Goal: Information Seeking & Learning: Learn about a topic

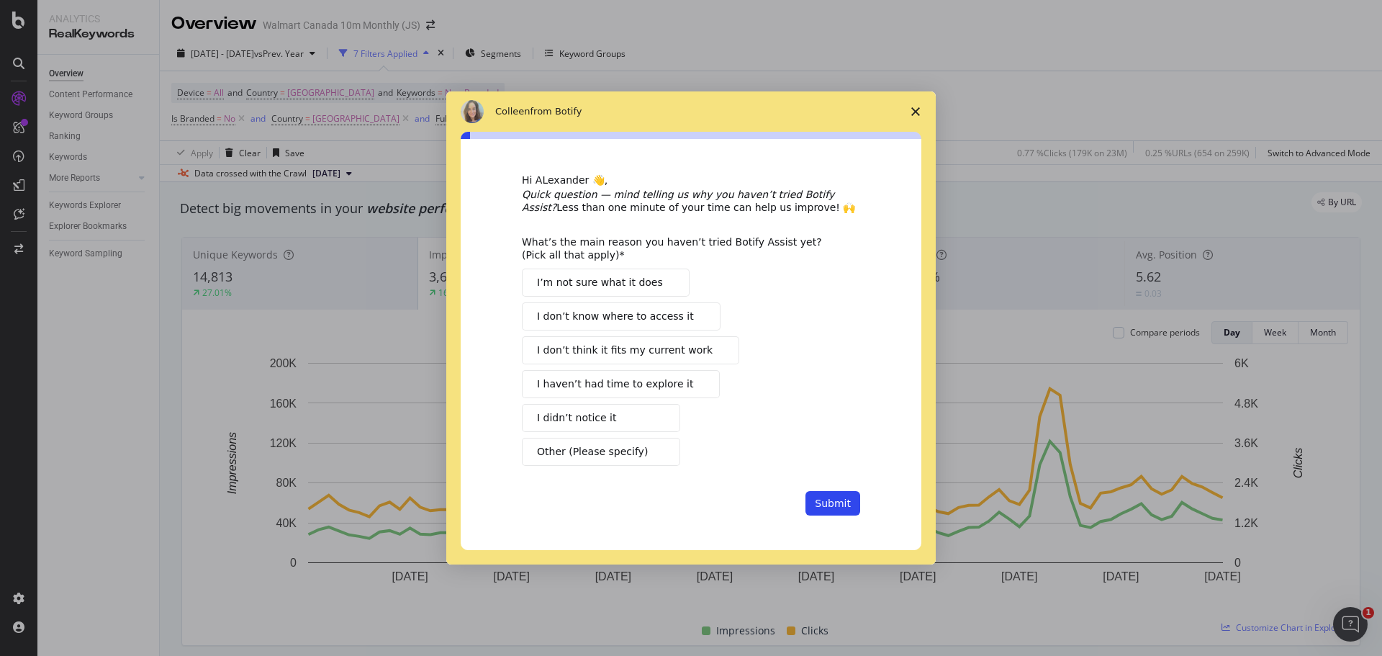
click at [919, 112] on icon "Close survey" at bounding box center [915, 111] width 9 height 9
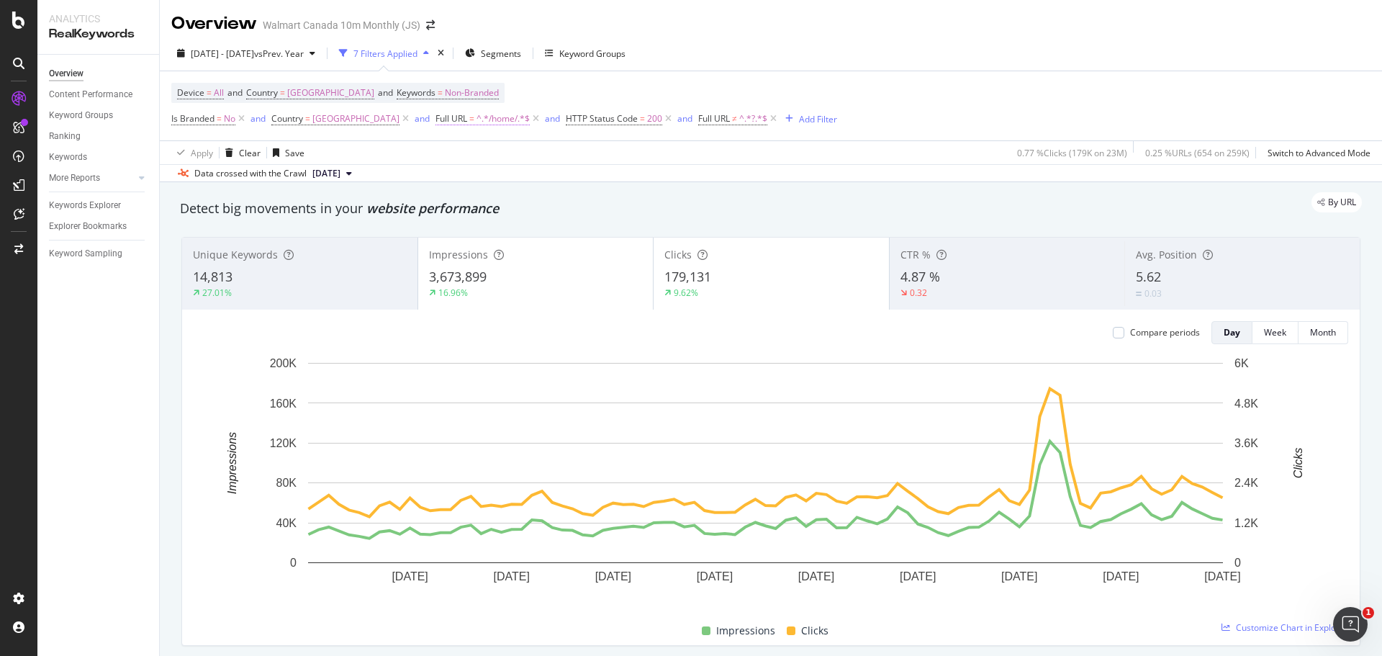
click at [476, 121] on span "^.*/home/.*$" at bounding box center [502, 119] width 53 height 20
click at [438, 181] on input "/home/" at bounding box center [462, 178] width 136 height 23
type input "/appliances/"
click at [543, 209] on div "Apply" at bounding box center [540, 209] width 22 height 12
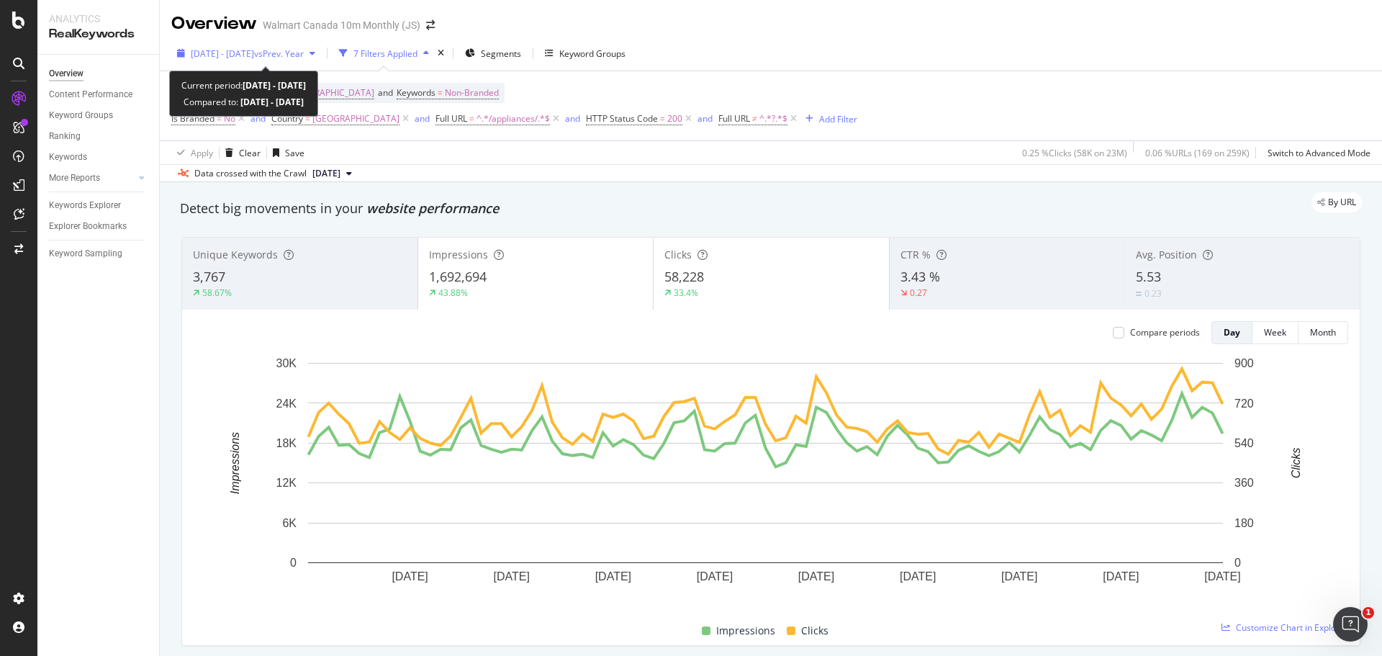
click at [321, 58] on div "2025 Apr. 11th - Jul. 10th vs Prev. Year" at bounding box center [246, 53] width 150 height 22
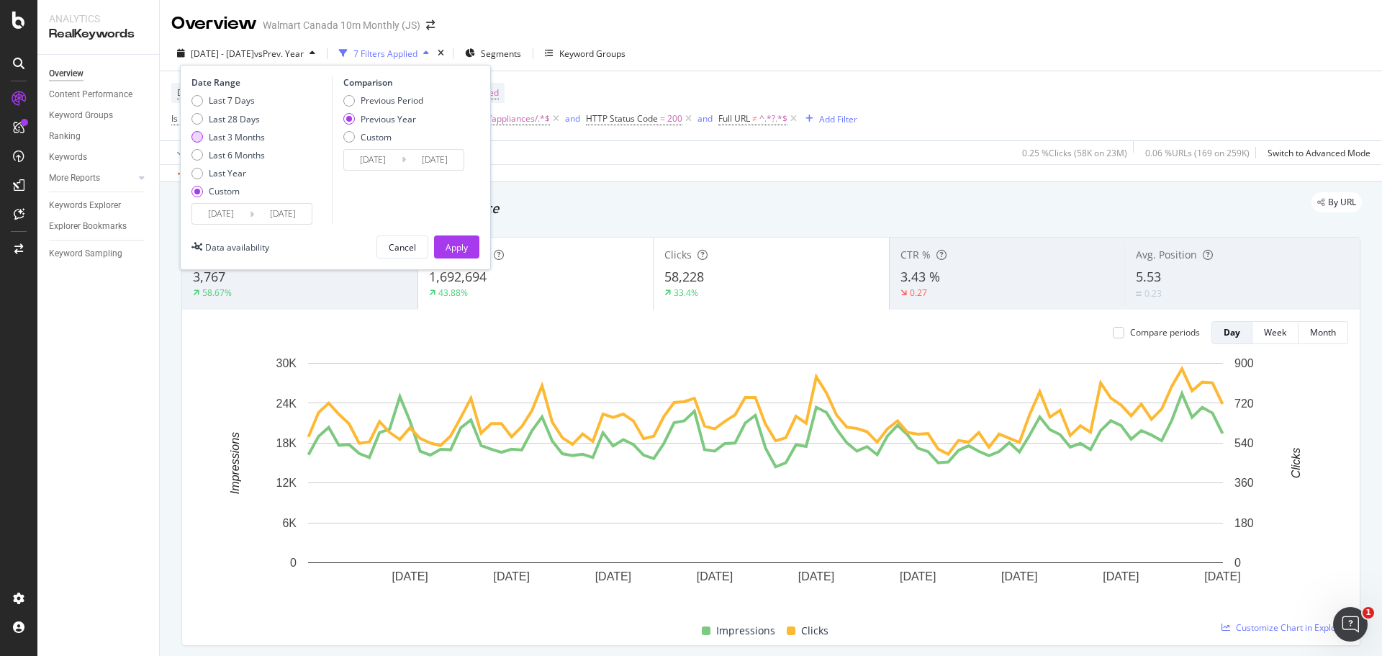
click at [195, 140] on div "Last 3 Months" at bounding box center [197, 137] width 12 height 12
type input "2025/05/15"
type input "2025/08/14"
type input "2024/05/16"
type input "2024/08/15"
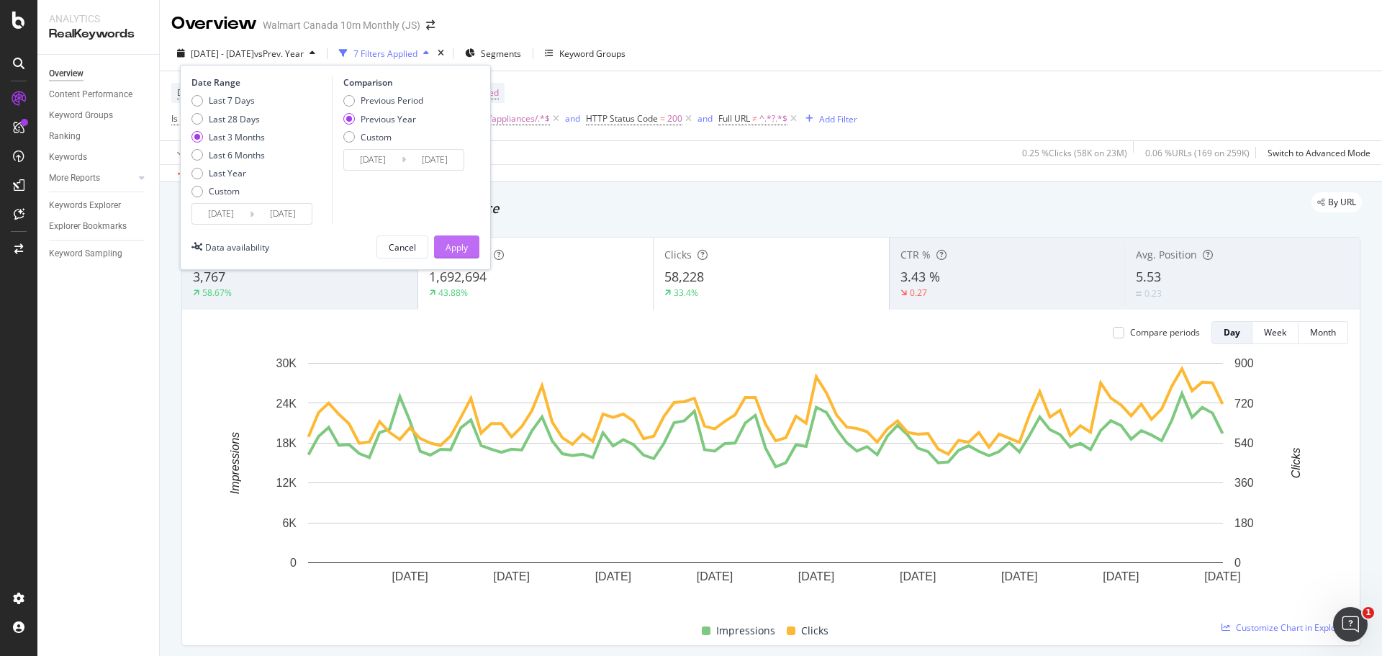
click at [459, 253] on div "Apply" at bounding box center [457, 247] width 22 height 12
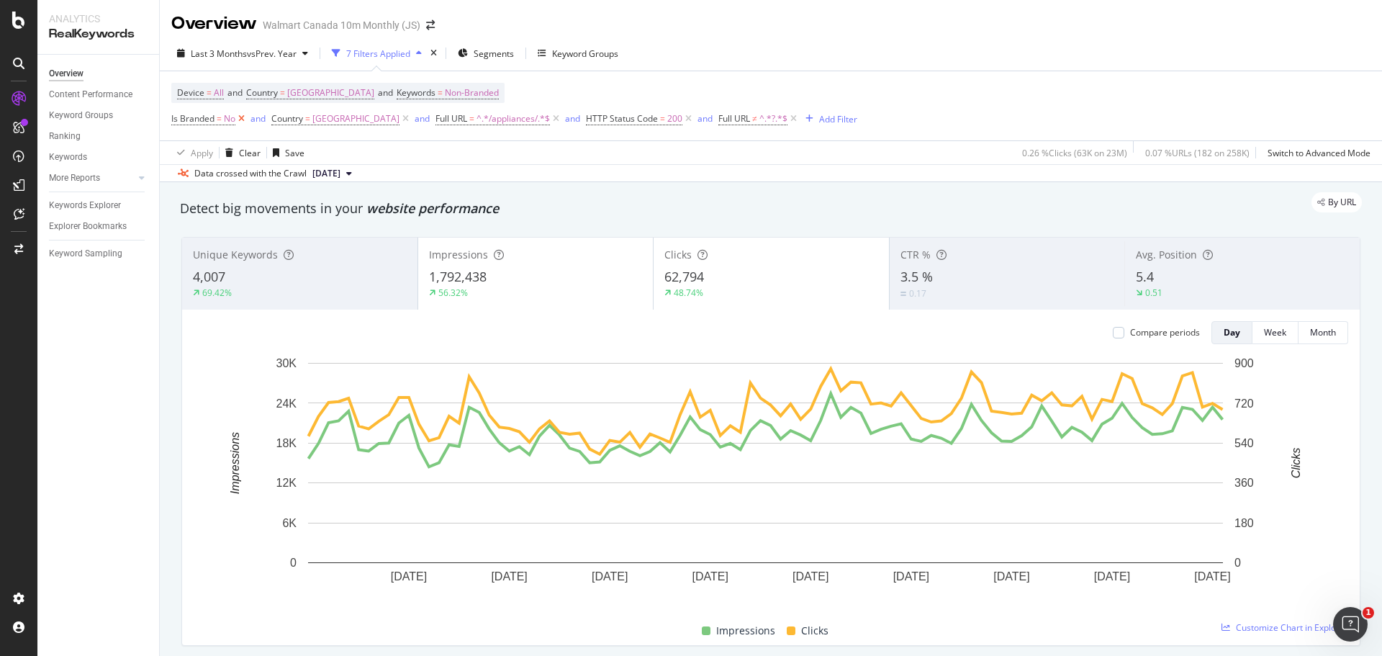
click at [241, 114] on icon at bounding box center [241, 119] width 12 height 14
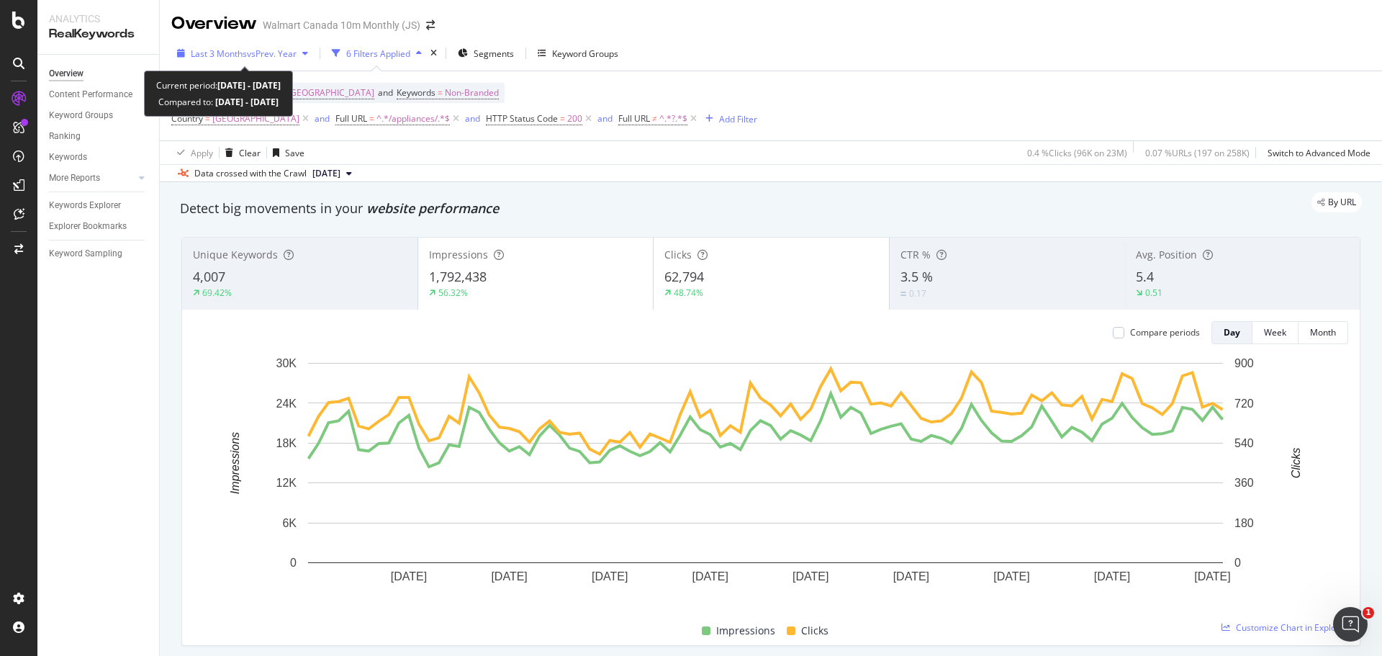
click at [285, 53] on span "vs Prev. Year" at bounding box center [272, 54] width 50 height 12
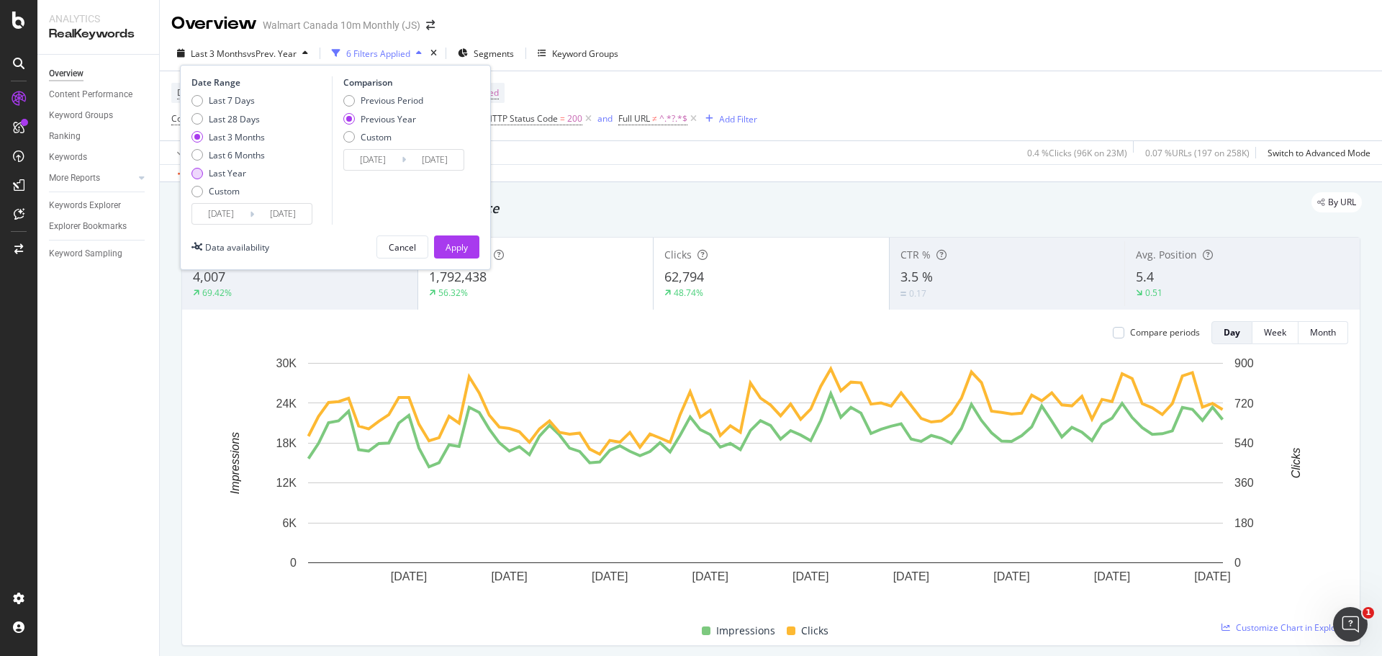
click at [198, 175] on div "Last Year" at bounding box center [197, 174] width 12 height 12
type input "2024/08/15"
type input "2023/08/17"
click at [458, 253] on div "Apply" at bounding box center [457, 247] width 22 height 22
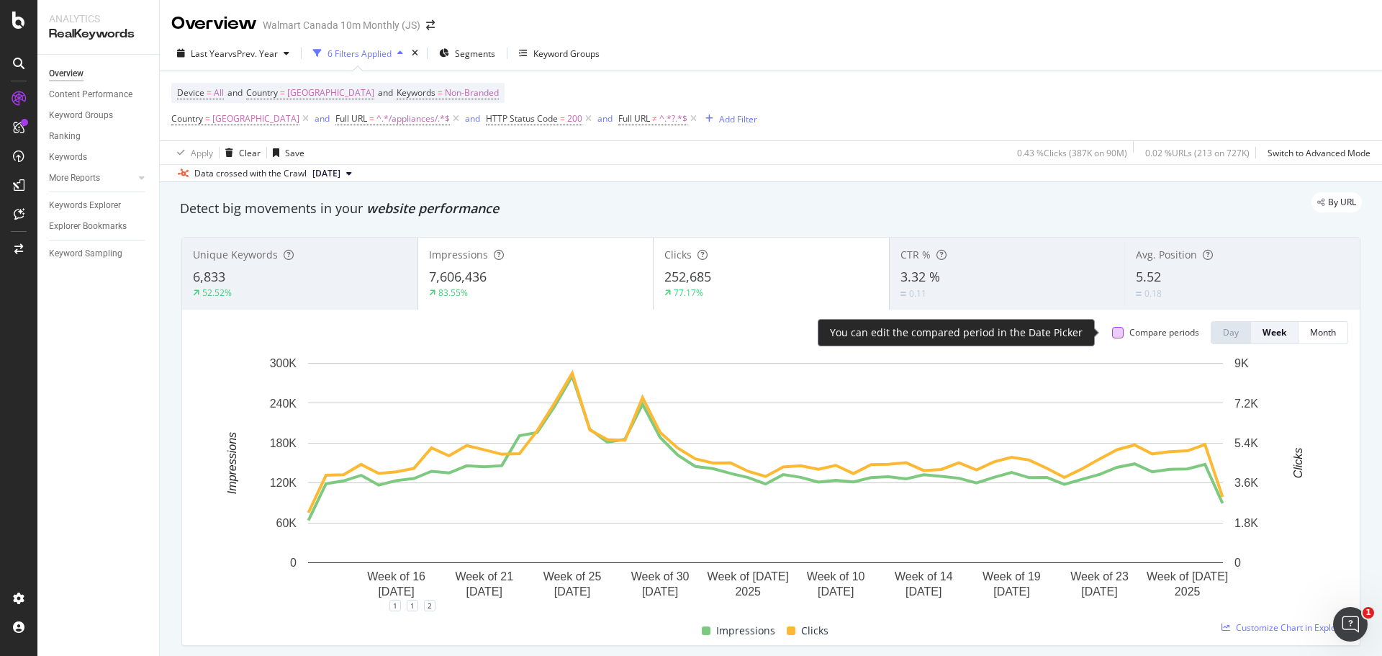
click at [1112, 327] on div at bounding box center [1118, 333] width 12 height 12
